Goal: Complete application form

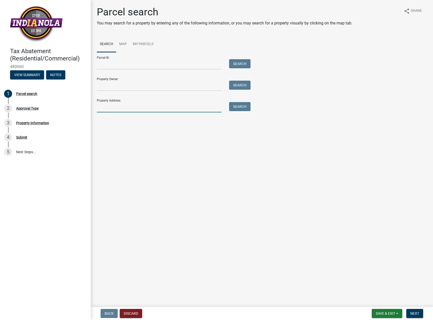
click at [105, 107] on input "Property Address:" at bounding box center [159, 107] width 125 height 10
type input "301 N 19th"
click at [239, 108] on button "Search" at bounding box center [239, 106] width 21 height 9
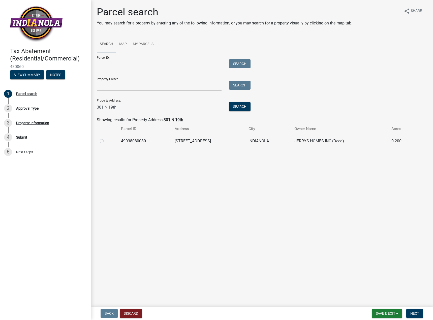
drag, startPoint x: 101, startPoint y: 142, endPoint x: 107, endPoint y: 142, distance: 5.8
click at [106, 138] on label at bounding box center [106, 138] width 0 height 0
click at [106, 141] on input "radio" at bounding box center [107, 139] width 3 height 3
radio input "true"
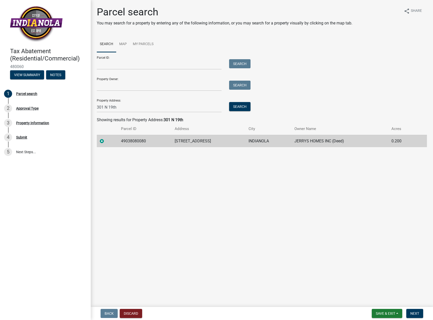
click at [106, 138] on label at bounding box center [106, 138] width 0 height 0
click at [106, 141] on input "radio" at bounding box center [107, 139] width 3 height 3
drag, startPoint x: 120, startPoint y: 108, endPoint x: 88, endPoint y: 109, distance: 31.3
click at [88, 109] on div "Tax Abatement (Residential/Commercial) 480060 View Summary Notes 1 Parcel searc…" at bounding box center [216, 160] width 433 height 320
type input "1906 E Euclid"
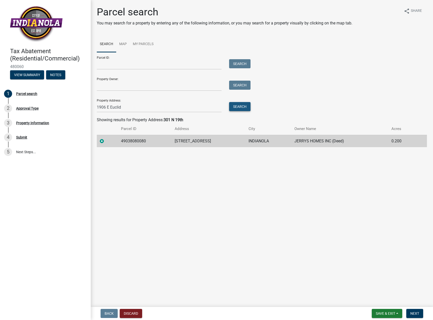
click at [235, 105] on button "Search" at bounding box center [239, 106] width 21 height 9
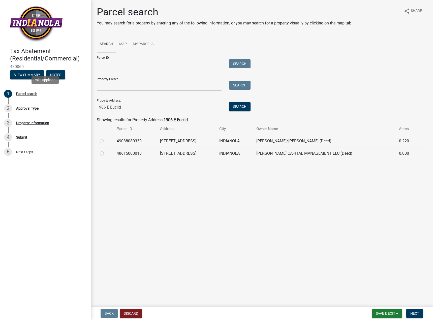
click at [22, 95] on div "Parcel search" at bounding box center [26, 94] width 21 height 4
